Goal: Task Accomplishment & Management: Manage account settings

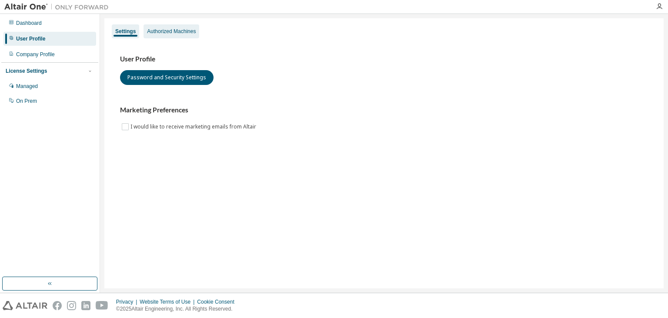
click at [155, 30] on div "Authorized Machines" at bounding box center [171, 31] width 49 height 7
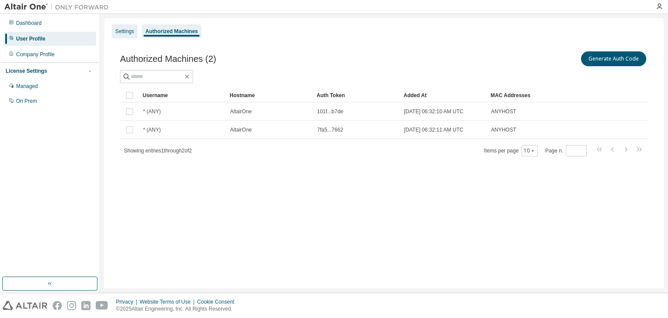
click at [117, 32] on div "Settings" at bounding box center [124, 31] width 19 height 7
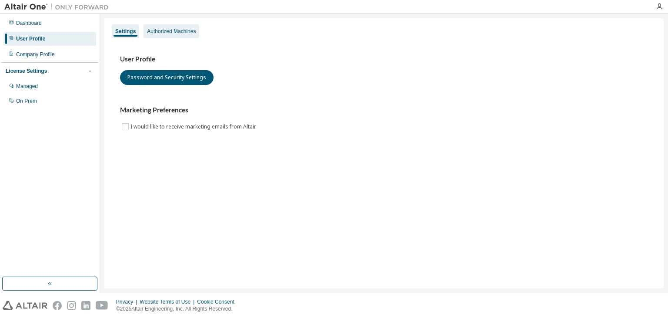
click at [167, 34] on div "Authorized Machines" at bounding box center [171, 31] width 49 height 7
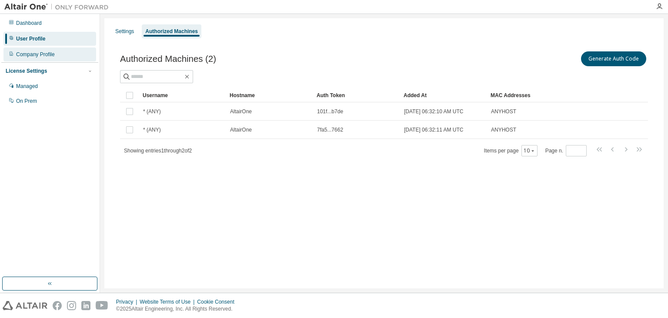
click at [65, 51] on div "Company Profile" at bounding box center [49, 54] width 93 height 14
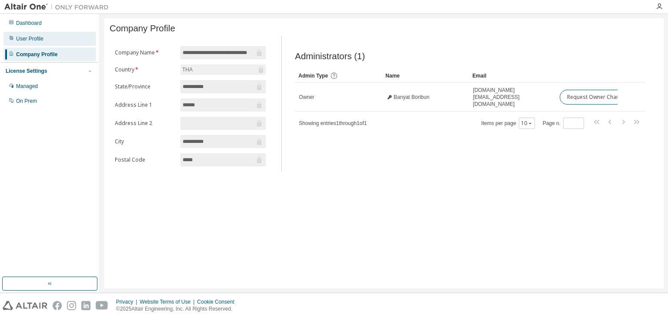
click at [70, 40] on div "User Profile" at bounding box center [49, 39] width 93 height 14
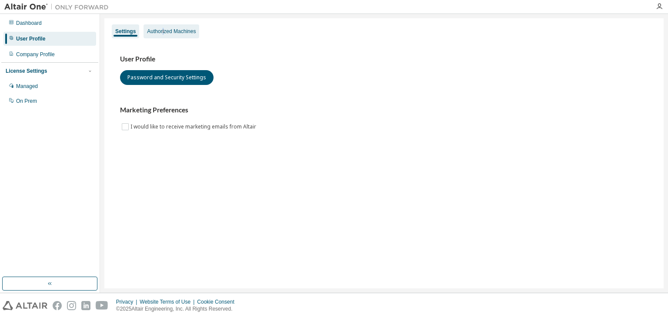
click at [164, 32] on div "Authorized Machines" at bounding box center [171, 31] width 49 height 7
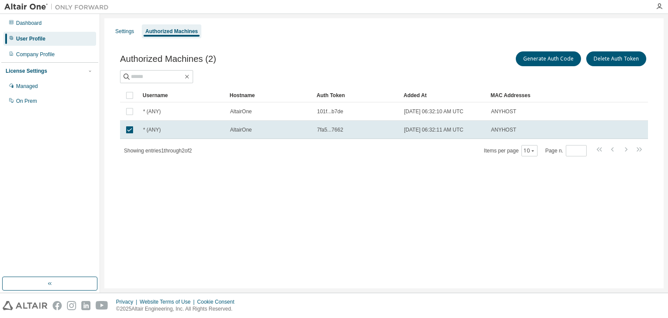
click at [339, 28] on div "Settings Authorized Machines" at bounding box center [384, 31] width 549 height 16
click at [539, 58] on button "Generate Auth Code" at bounding box center [548, 58] width 65 height 15
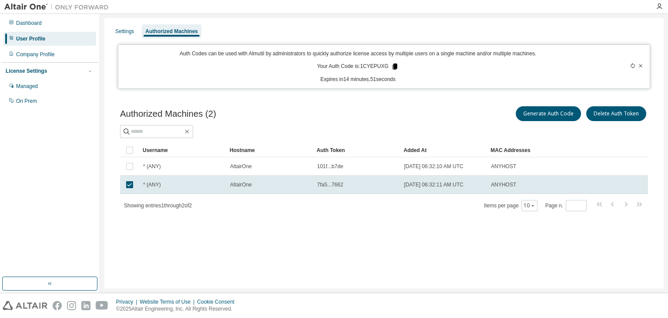
click at [395, 65] on icon at bounding box center [395, 67] width 5 height 6
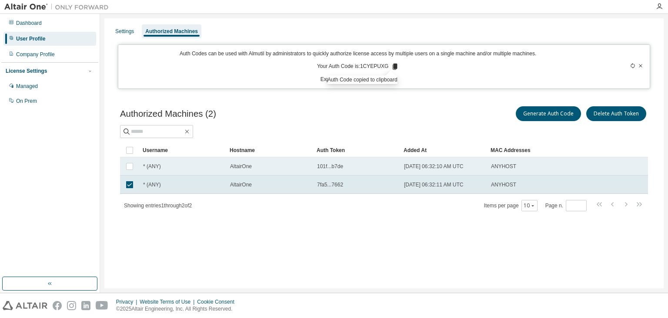
drag, startPoint x: 561, startPoint y: 169, endPoint x: 562, endPoint y: 162, distance: 7.0
click at [562, 162] on tr "* (ANY) AltairOne 101f...b7de [DATE] 06:32:10 AM UTC ANYHOST" at bounding box center [384, 166] width 528 height 18
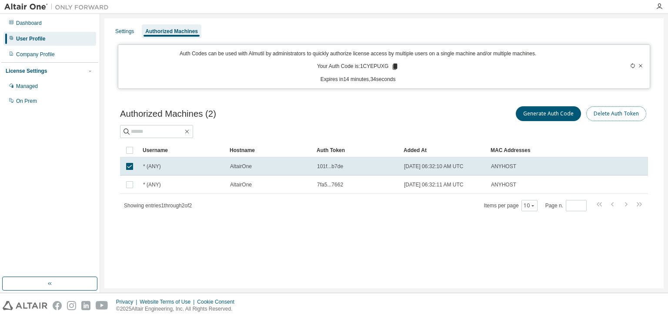
click at [622, 111] on button "Delete Auth Token" at bounding box center [617, 113] width 60 height 15
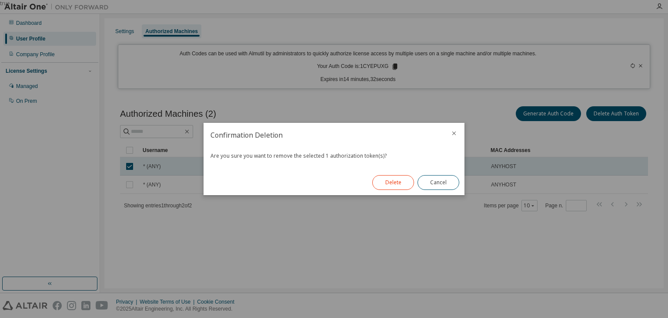
click at [399, 183] on button "Delete" at bounding box center [393, 182] width 42 height 15
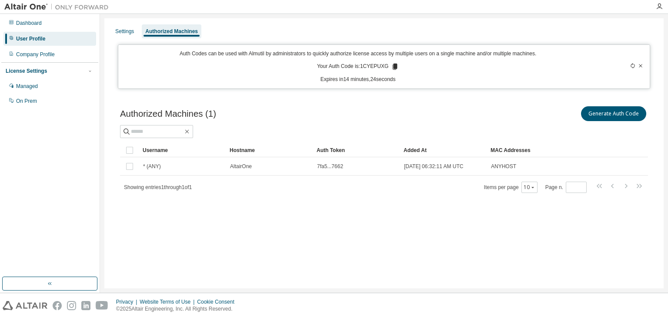
click at [490, 134] on div at bounding box center [384, 131] width 528 height 13
click at [493, 238] on div "Settings Authorized Machines Auth Codes can be used with Almutil by administrat…" at bounding box center [384, 153] width 560 height 270
click at [640, 66] on icon at bounding box center [640, 65] width 3 height 3
